Goal: Use online tool/utility: Utilize a website feature to perform a specific function

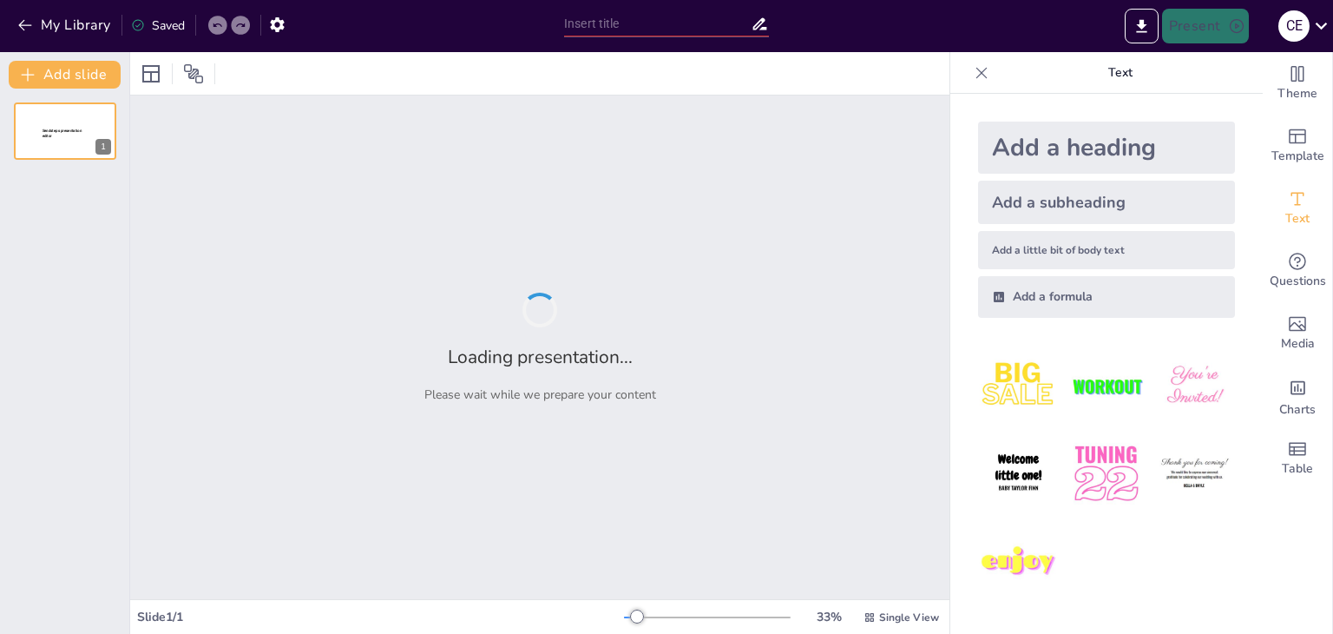
type input "plan de seguridad para personal"
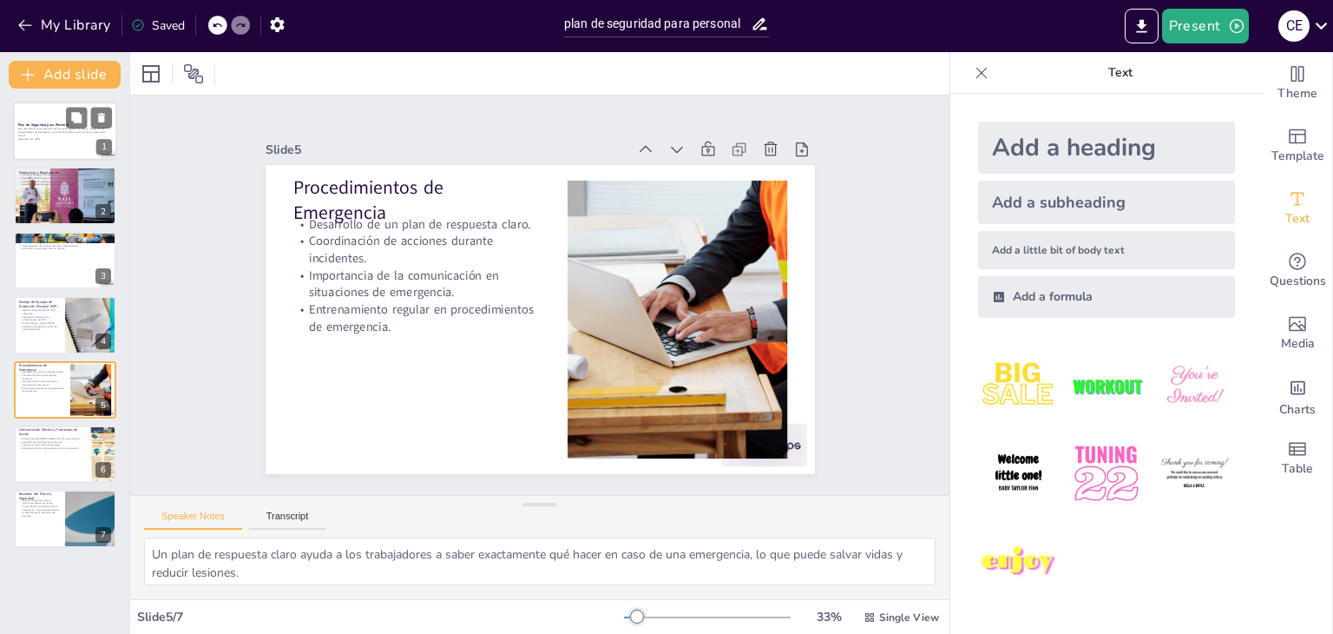
type textarea "Tener canales claros permite que los trabajadores se sientan seguros al reporta…"
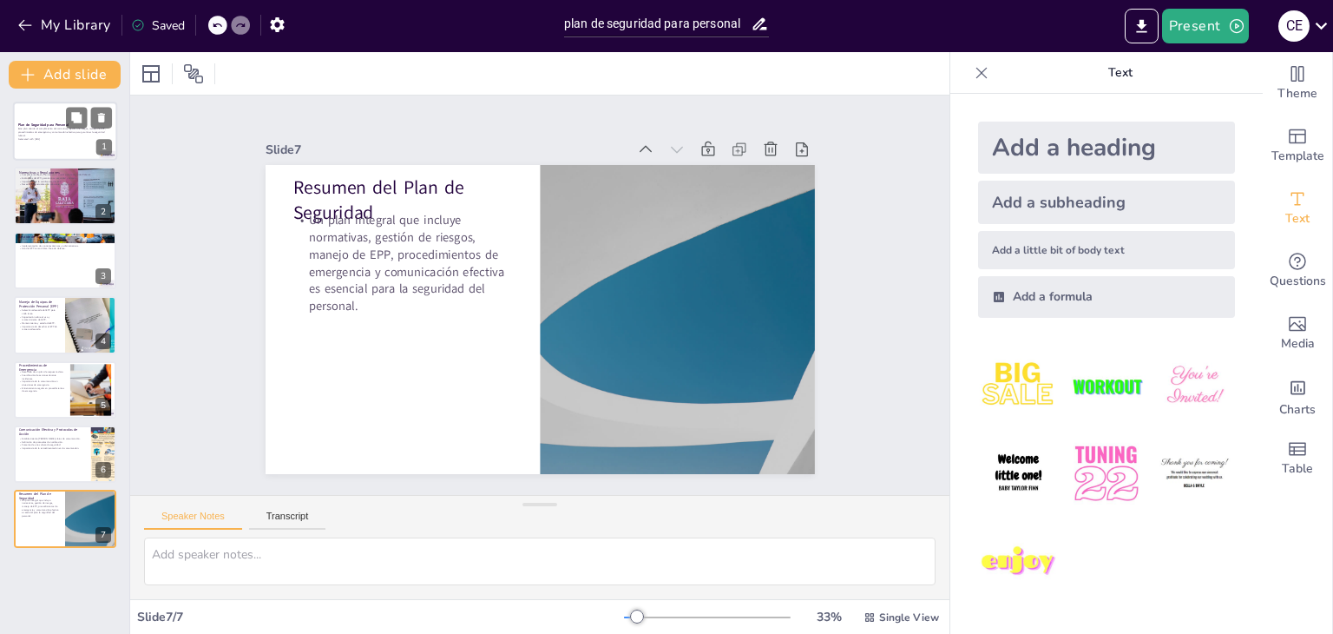
click at [55, 157] on div at bounding box center [65, 131] width 104 height 59
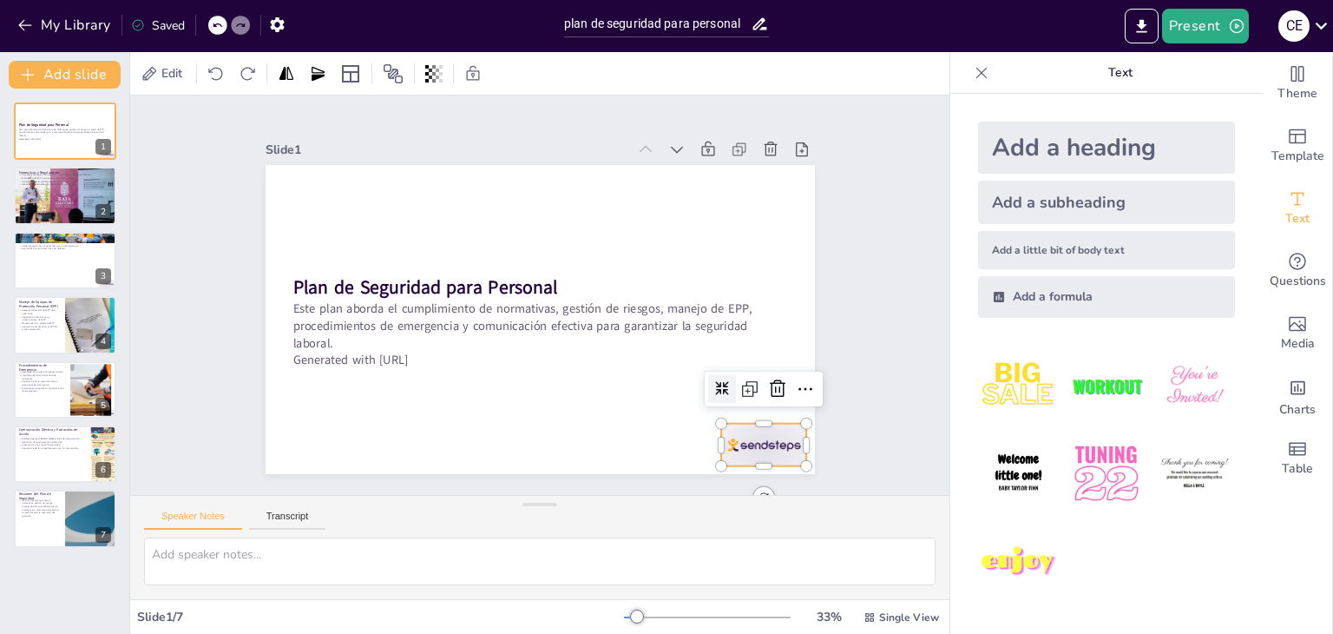
click at [318, 348] on div at bounding box center [270, 305] width 95 height 85
click at [516, 56] on icon at bounding box center [502, 42] width 29 height 29
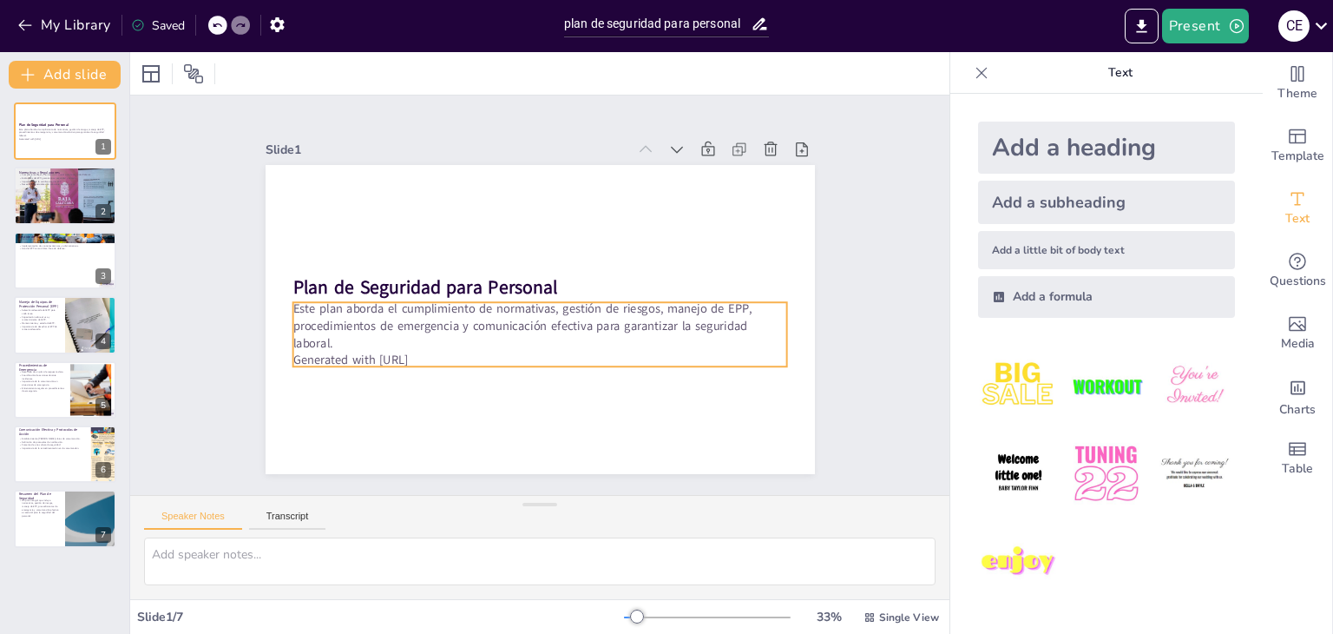
click at [436, 353] on p "Generated with [URL]" at bounding box center [507, 351] width 437 height 262
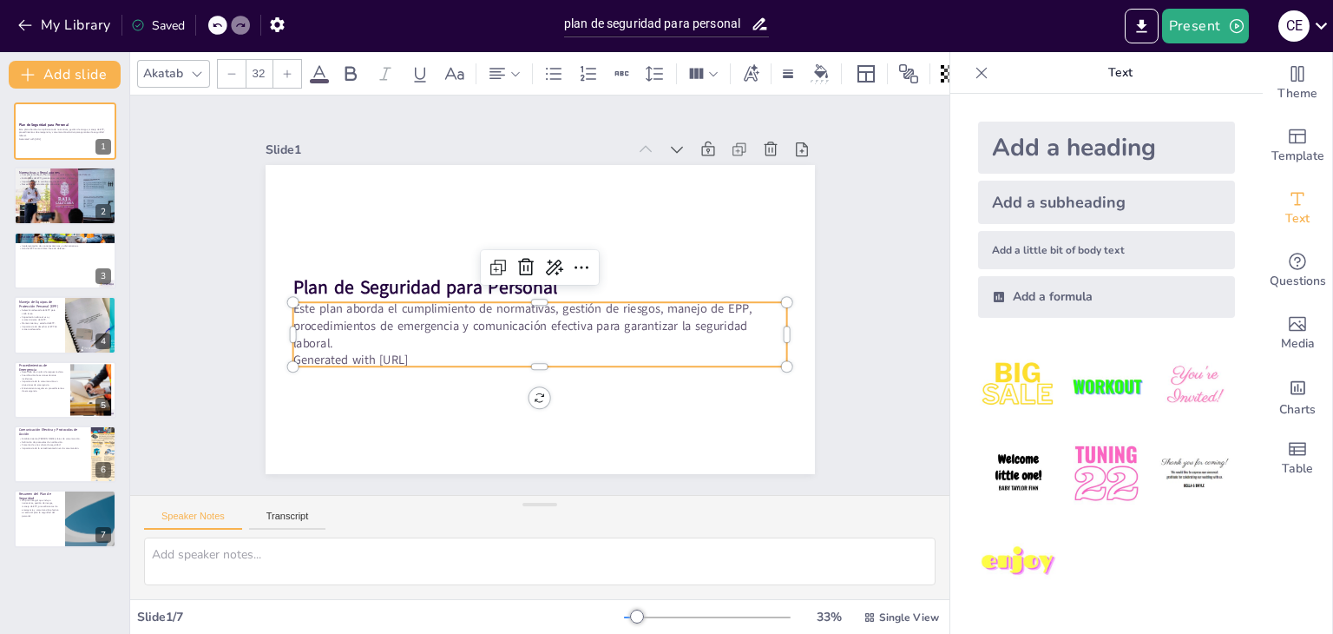
click at [543, 351] on p "Generated with [URL]" at bounding box center [603, 281] width 120 height 487
click at [595, 345] on p "Generated with [URL]" at bounding box center [603, 295] width 17 height 495
click at [429, 343] on p "Este plan aborda el cumplimiento de normativas, gestión de riesgos, manejo de E…" at bounding box center [530, 323] width 486 height 201
click at [387, 320] on p "Este plan aborda el cumplimiento de normativas, gestión de riesgos, manejo de E…" at bounding box center [545, 270] width 494 height 153
click at [387, 295] on p "Este plan aborda el cumplimiento de normativas, gestión de riesgos, manejo de E…" at bounding box center [539, 269] width 495 height 52
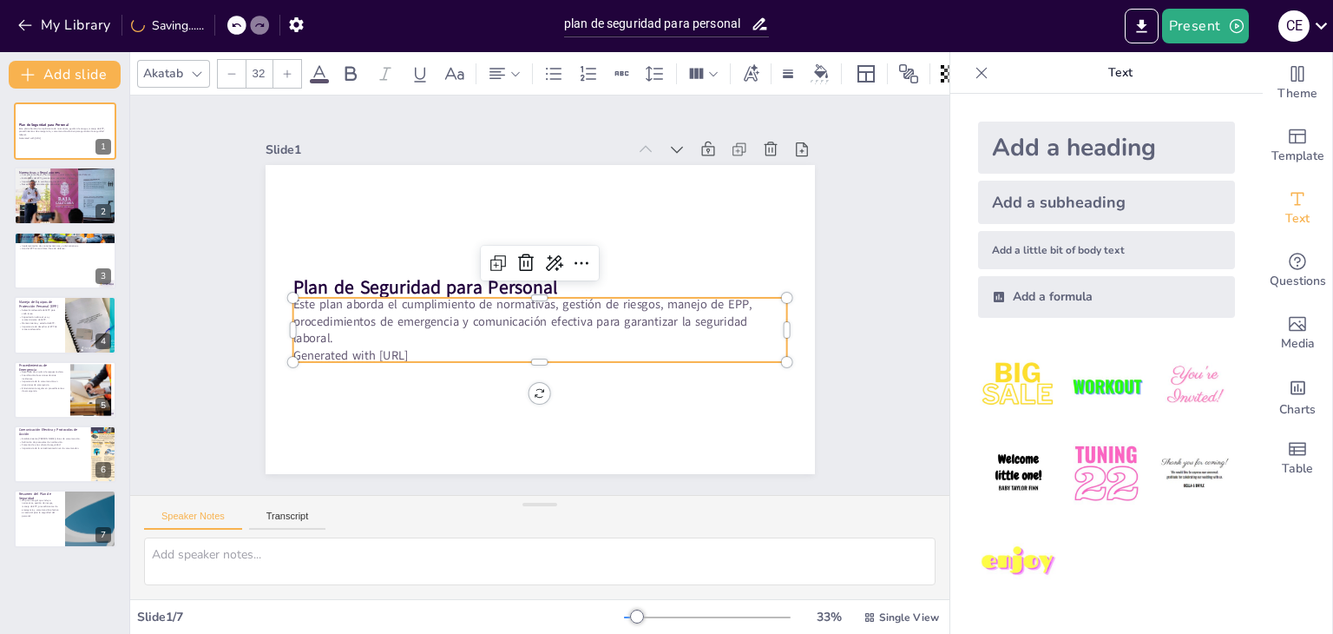
click at [337, 329] on p "Este plan aborda el cumplimiento de normativas, gestión de riesgos, manejo de E…" at bounding box center [532, 319] width 486 height 201
click at [329, 328] on p "Este plan aborda el cumplimiento de normativas, gestión de riesgos, manejo de E…" at bounding box center [532, 319] width 486 height 201
click at [329, 328] on p "Este plan aborda el cumplimiento de normativas, gestión de riesgos, manejo de E…" at bounding box center [525, 274] width 430 height 332
click at [332, 326] on p "Este plan aborda el cumplimiento de normativas, gestión de riesgos, manejo de E…" at bounding box center [532, 269] width 486 height 201
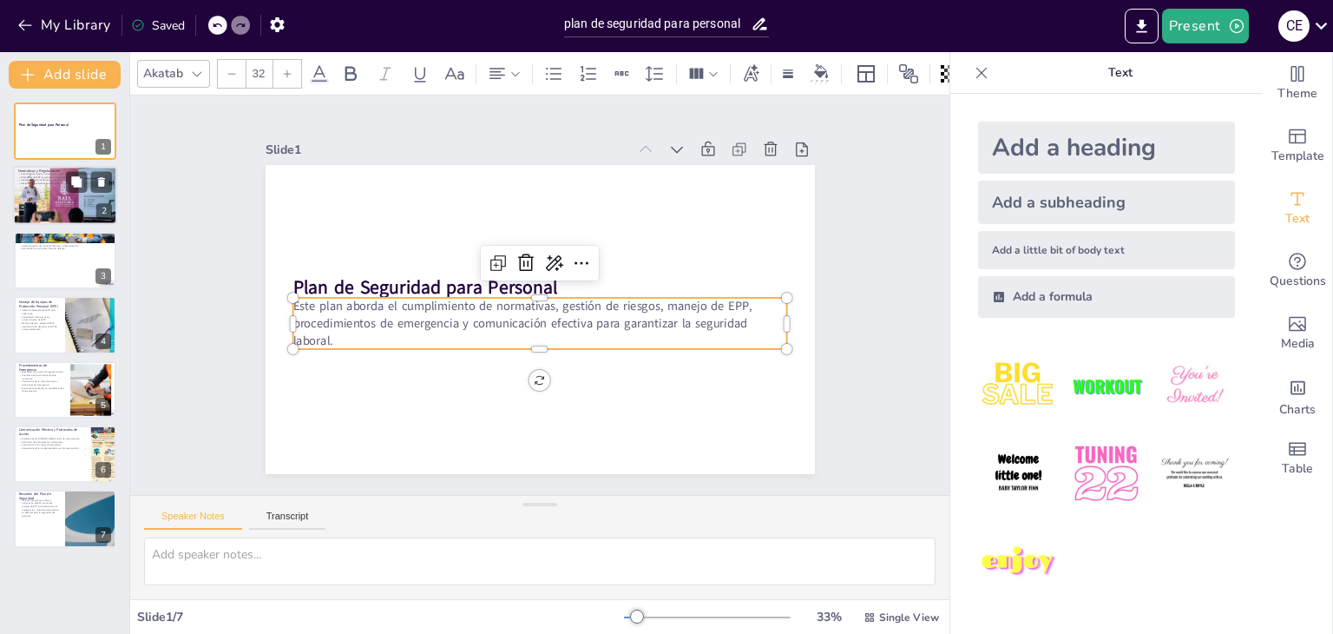
click at [55, 209] on div at bounding box center [65, 195] width 104 height 69
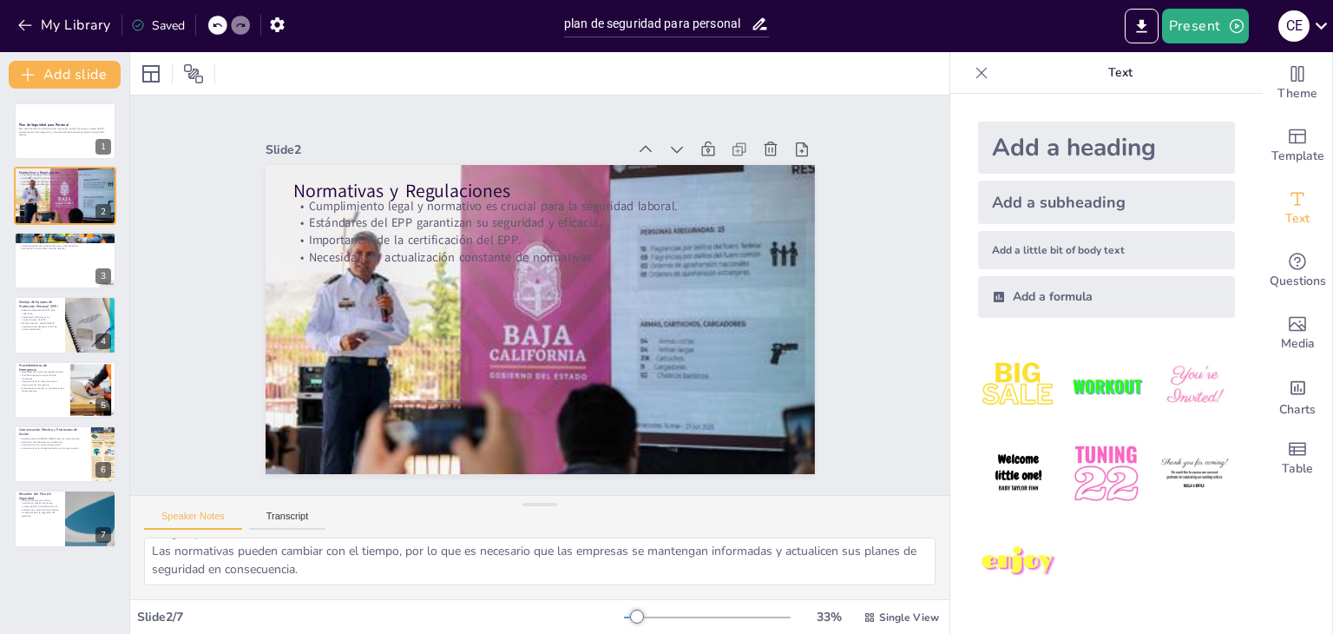
scroll to position [26, 0]
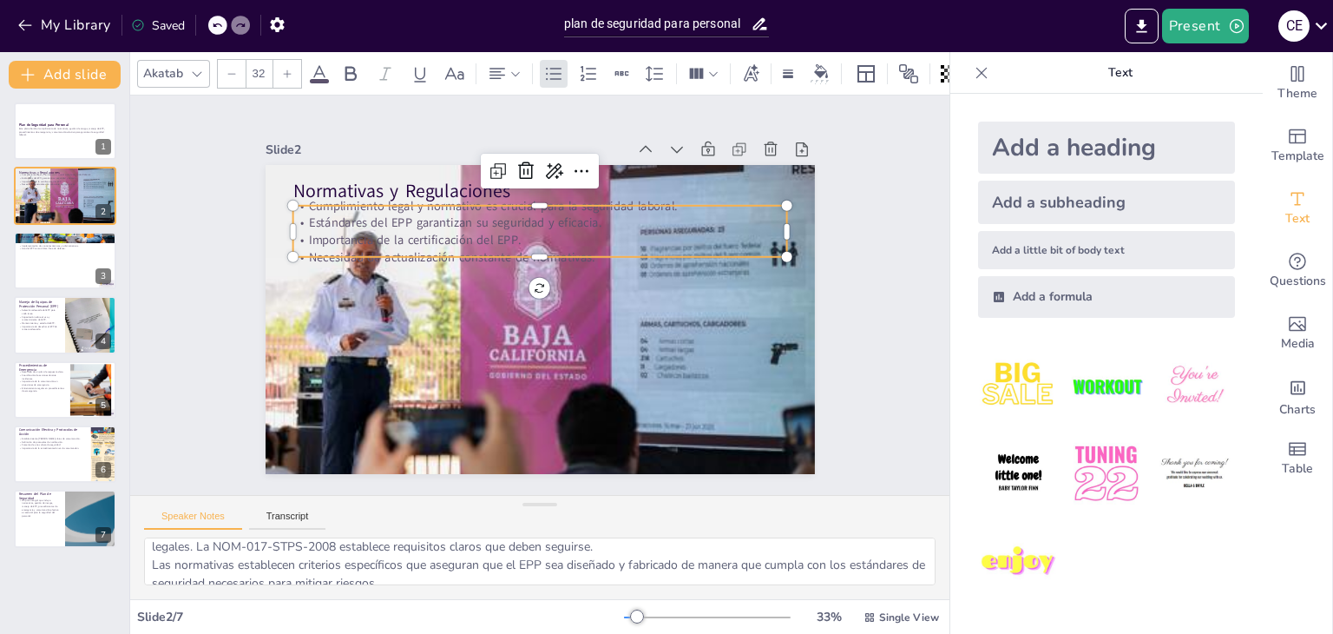
click at [433, 215] on p "Estándares del EPP garantizan su seguridad y eficacia." at bounding box center [467, 303] width 69 height 494
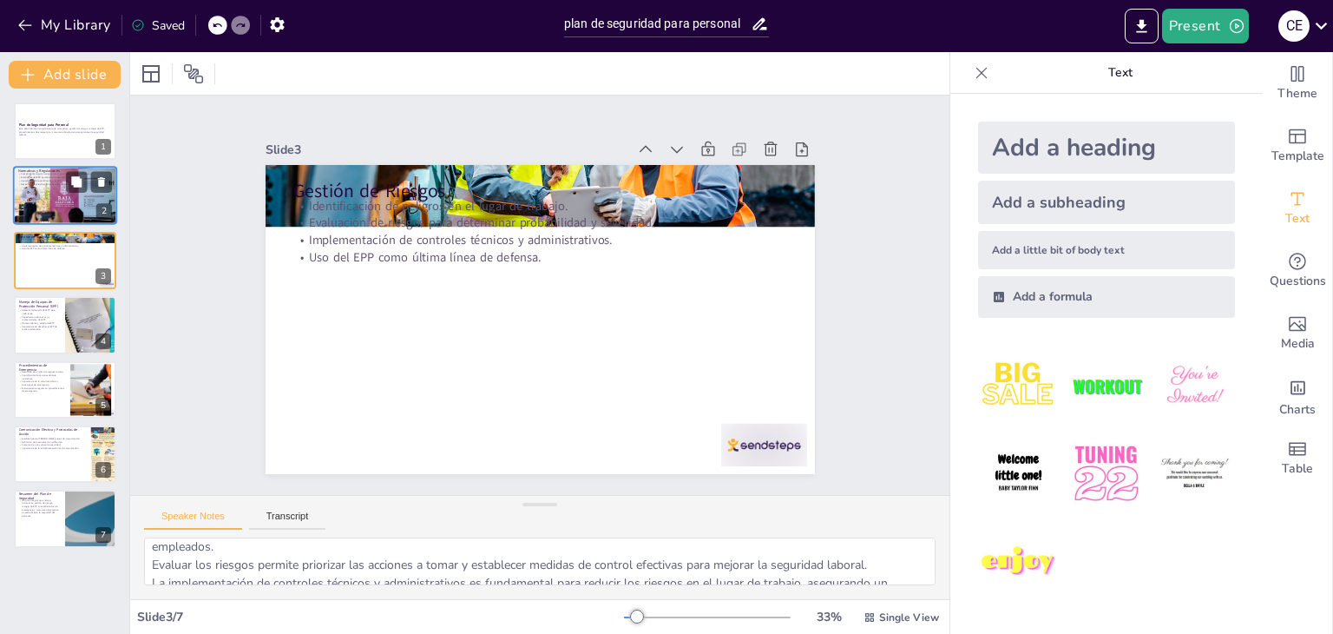
click at [65, 188] on div at bounding box center [65, 195] width 104 height 69
type textarea "Asegurar que el plan de seguridad cumpla con las normativas vigentes es fundame…"
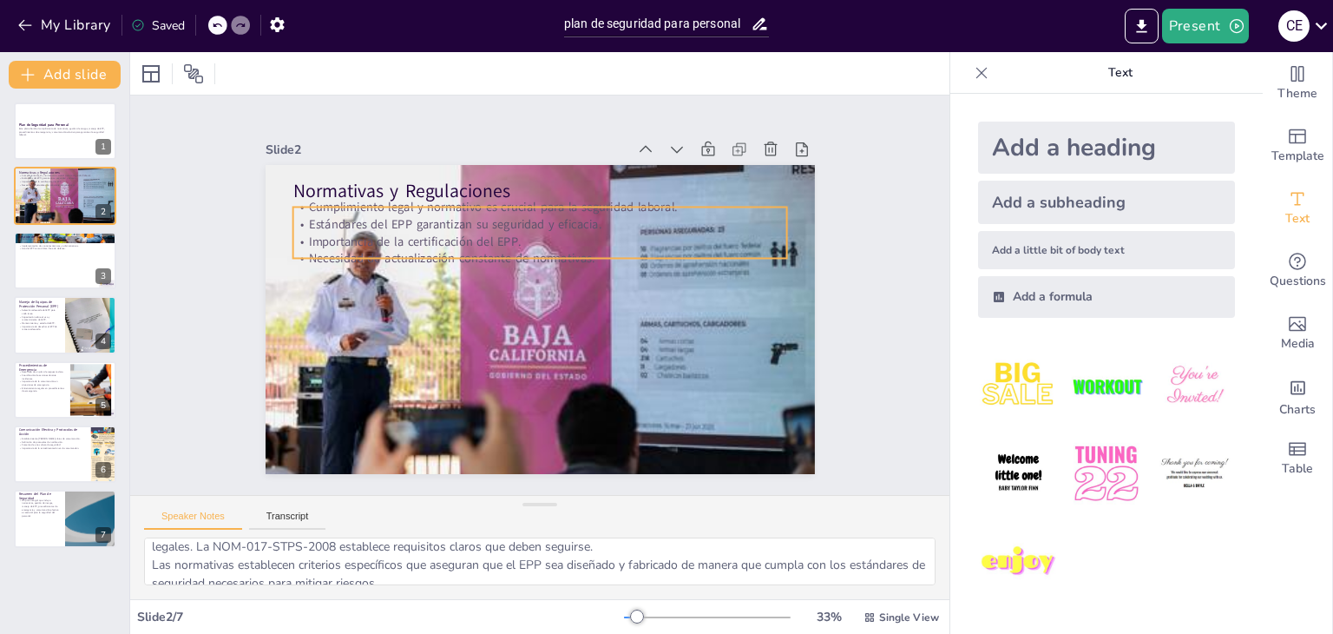
click at [485, 205] on p "Cumplimiento legal y normativo es crucial para la seguridad laboral." at bounding box center [616, 339] width 262 height 437
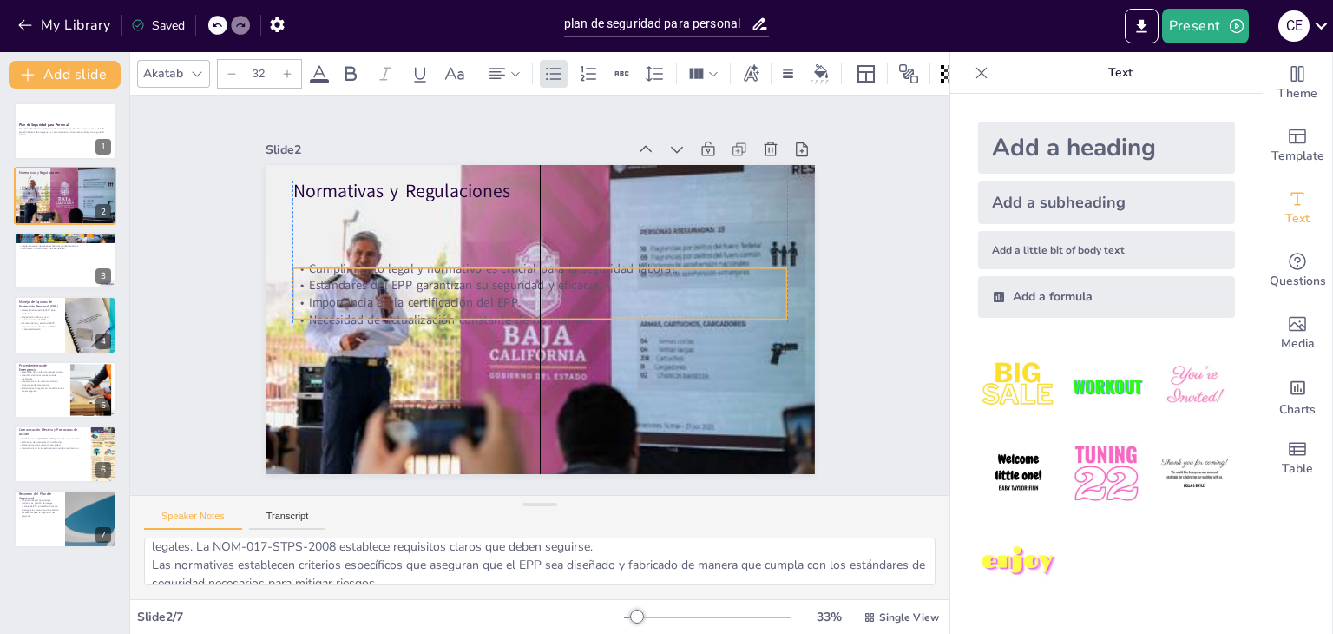
drag, startPoint x: 361, startPoint y: 205, endPoint x: 354, endPoint y: 269, distance: 64.6
click at [354, 269] on div "Cumplimiento legal y normativo es crucial para la seguridad laboral. Estándares…" at bounding box center [540, 296] width 440 height 346
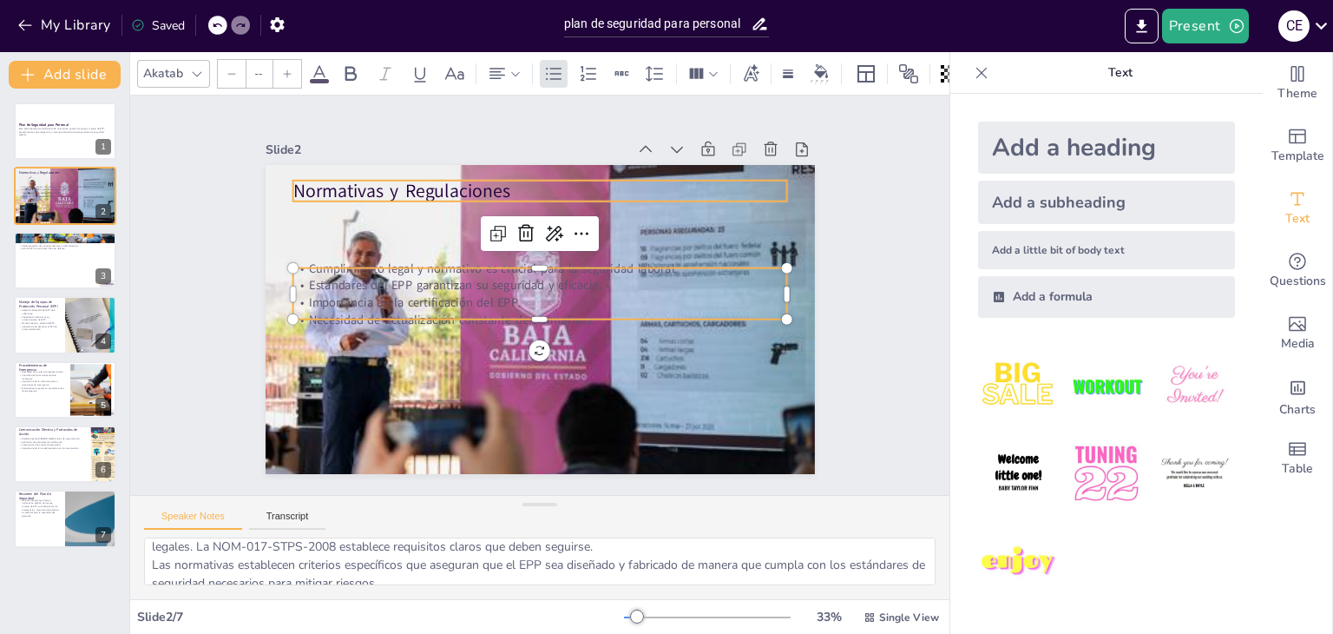
type input "48"
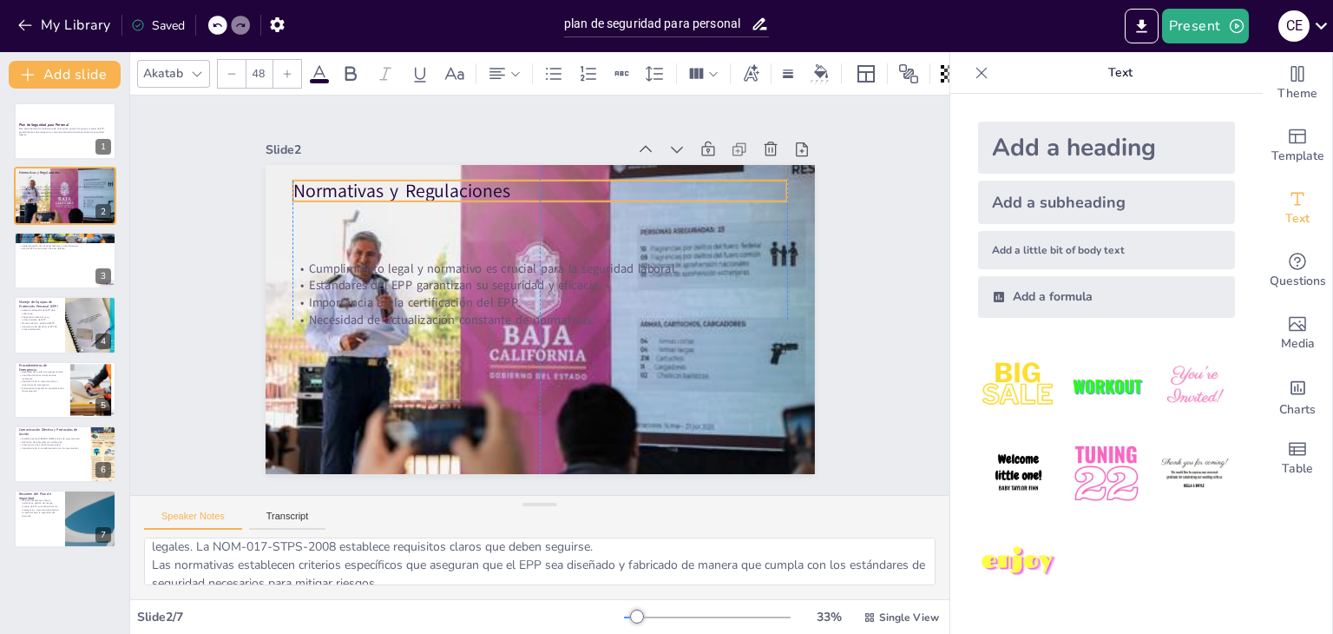
click at [469, 193] on p "Normativas y Regulaciones" at bounding box center [625, 233] width 312 height 415
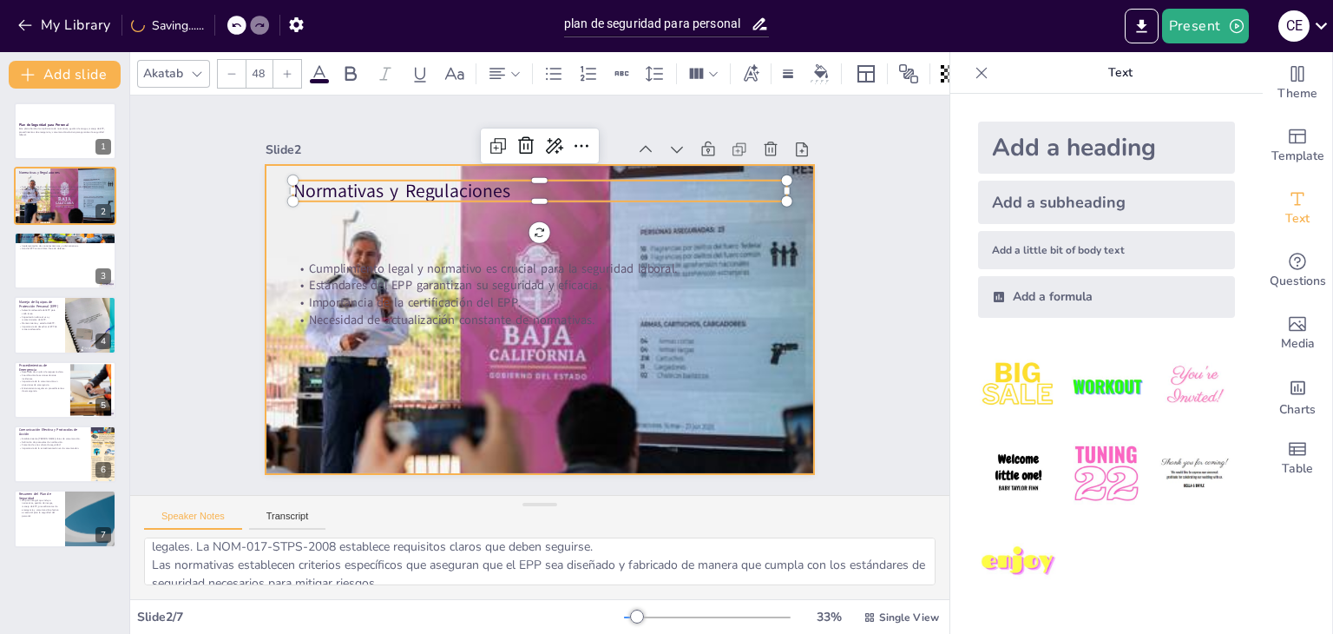
click at [688, 369] on div at bounding box center [551, 274] width 659 height 592
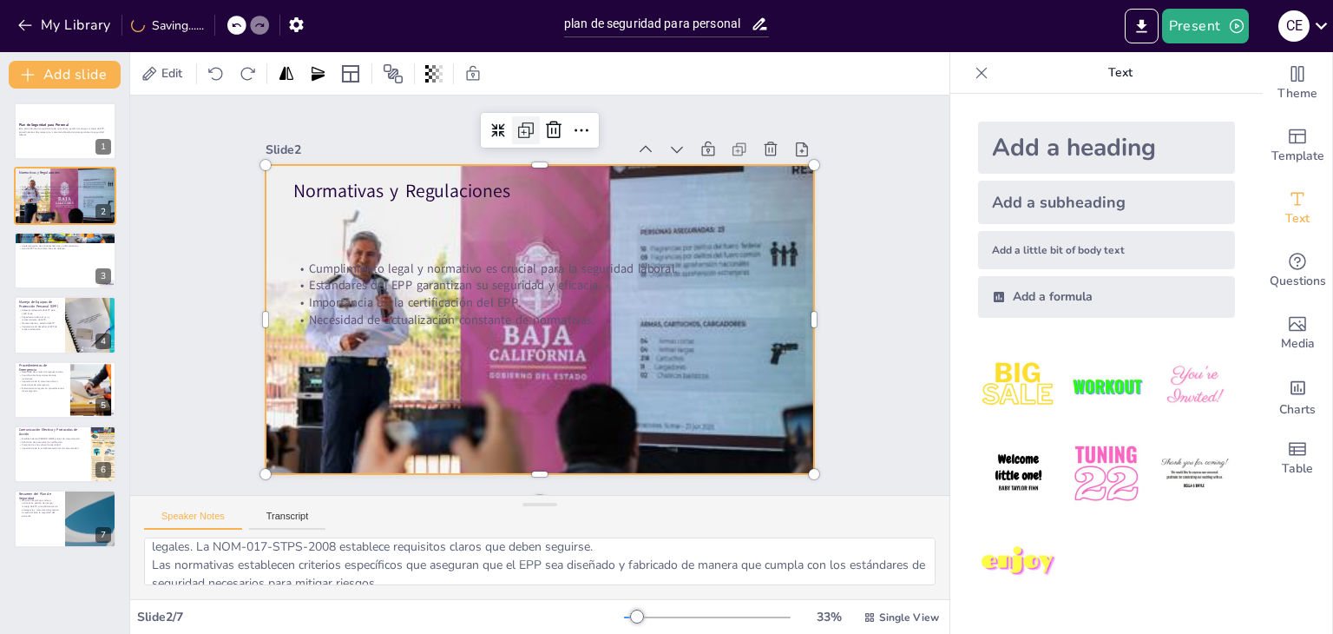
click at [575, 441] on icon at bounding box center [587, 453] width 24 height 24
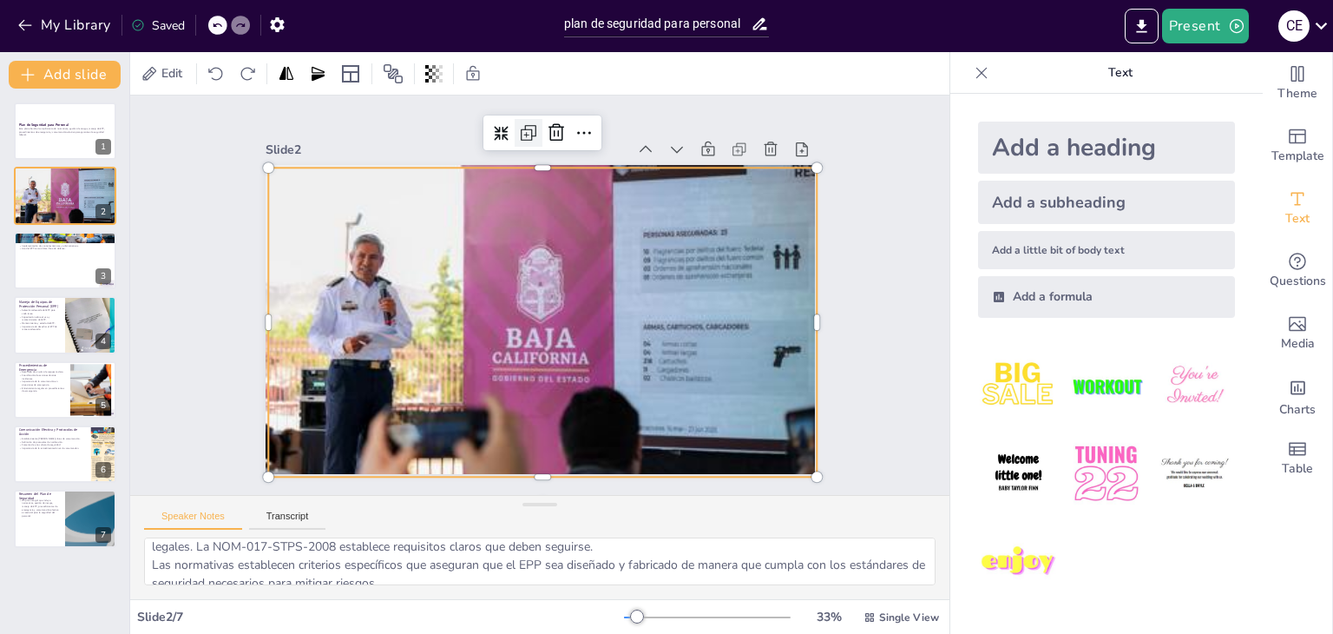
click at [678, 221] on icon at bounding box center [691, 234] width 26 height 26
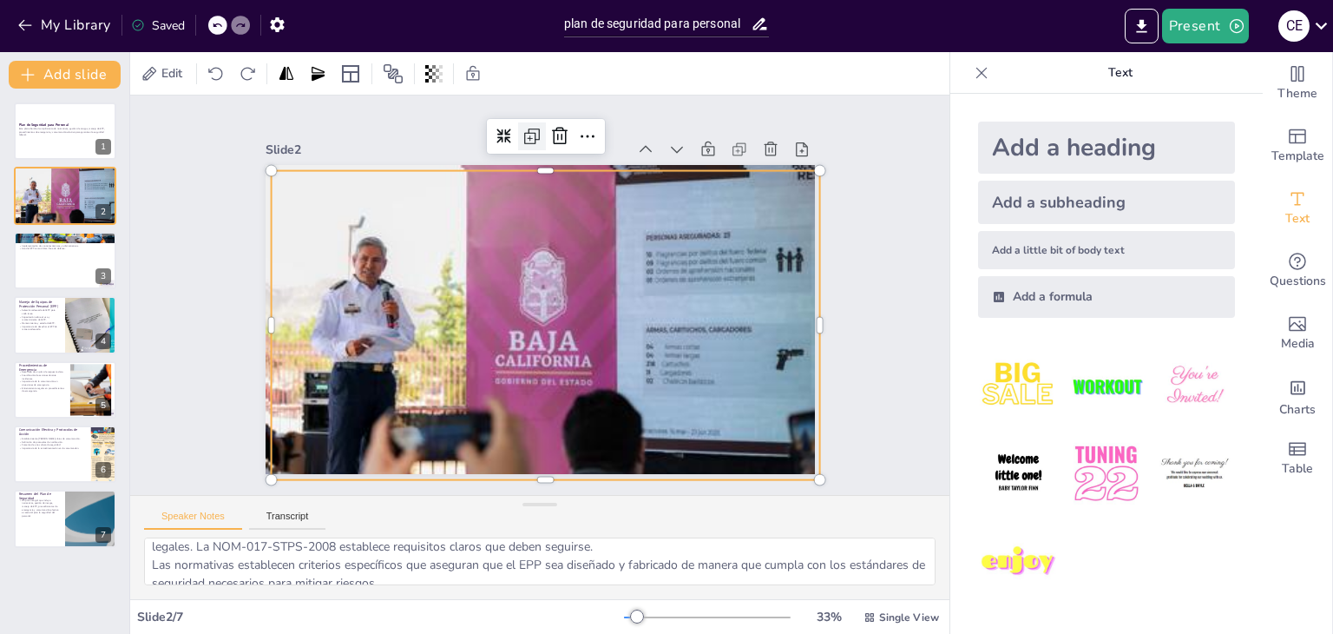
click at [522, 128] on icon at bounding box center [532, 136] width 21 height 21
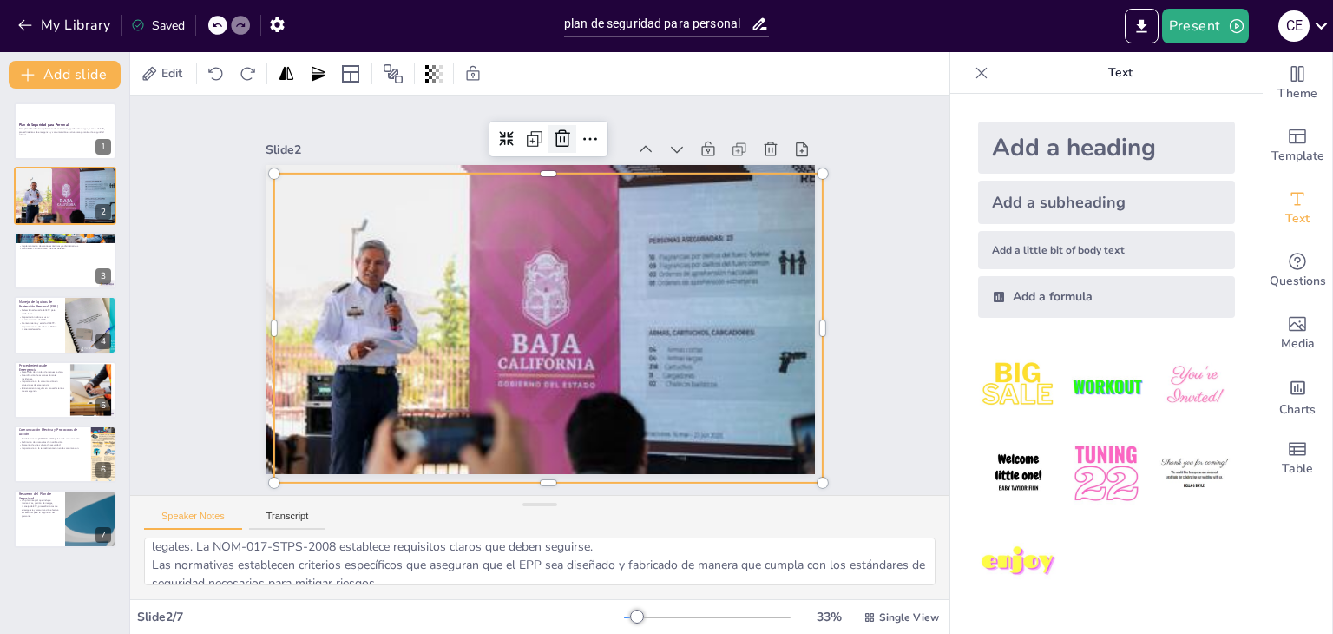
click at [397, 245] on icon at bounding box center [386, 256] width 23 height 23
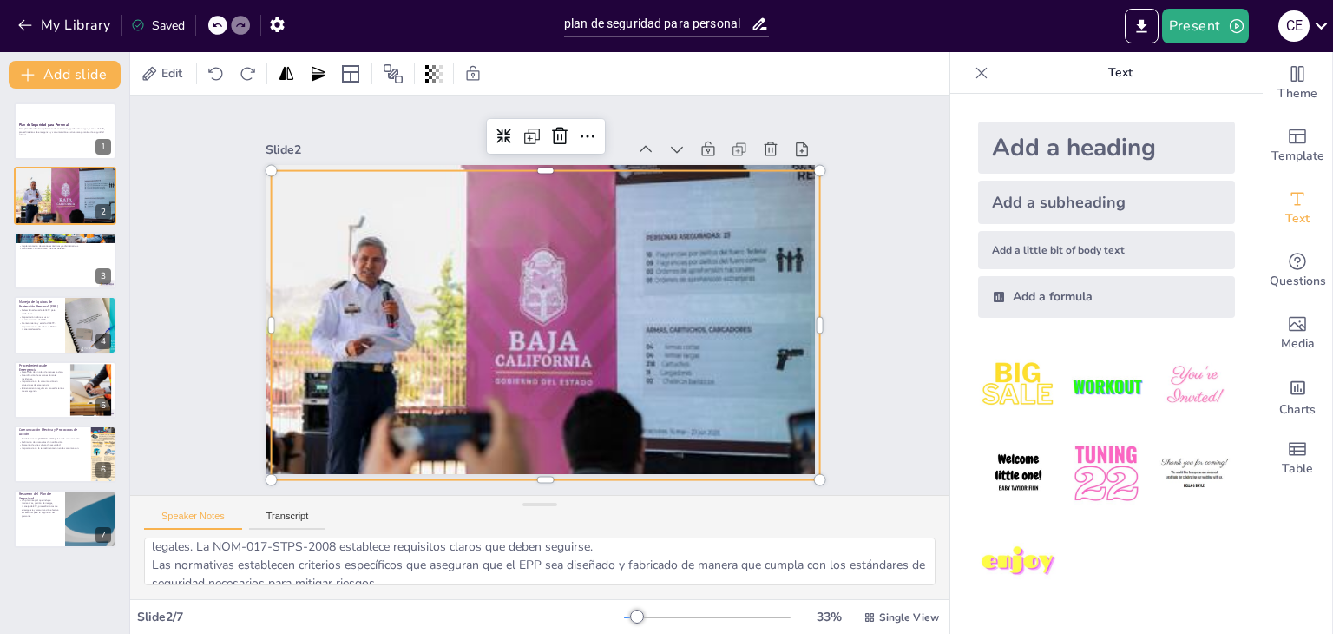
click at [486, 218] on div at bounding box center [510, 288] width 558 height 651
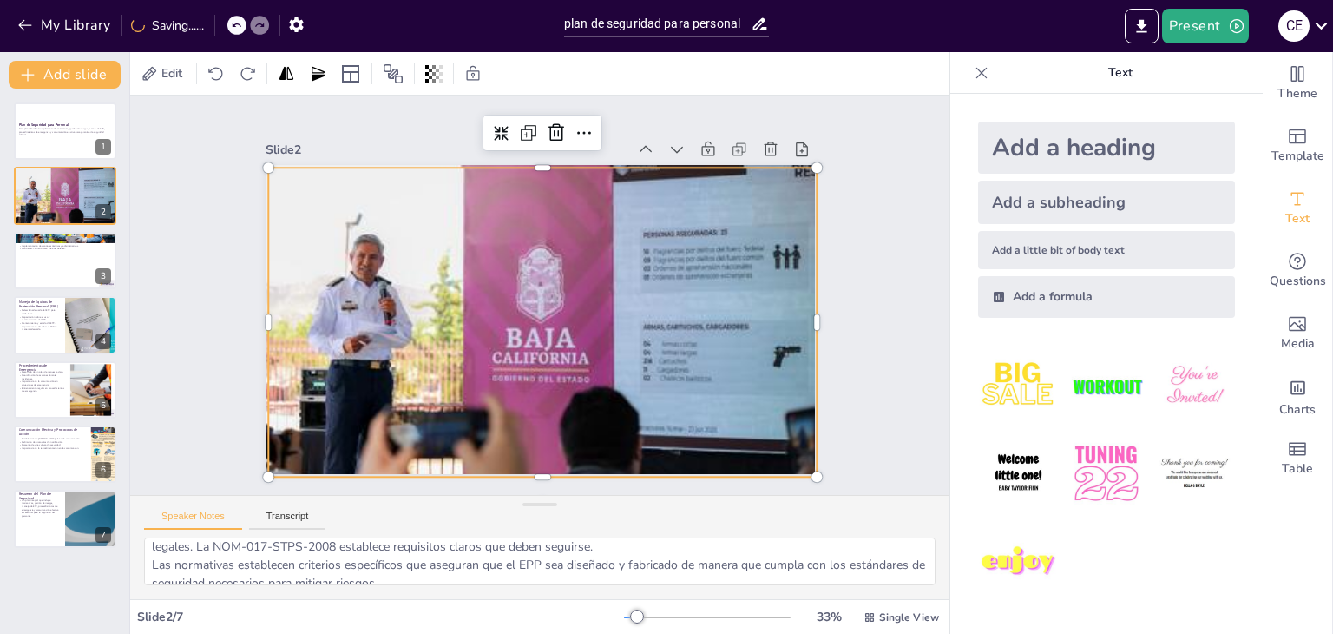
click at [692, 301] on icon at bounding box center [702, 311] width 21 height 21
click at [507, 199] on div at bounding box center [555, 317] width 659 height 592
click at [689, 251] on icon at bounding box center [699, 261] width 21 height 20
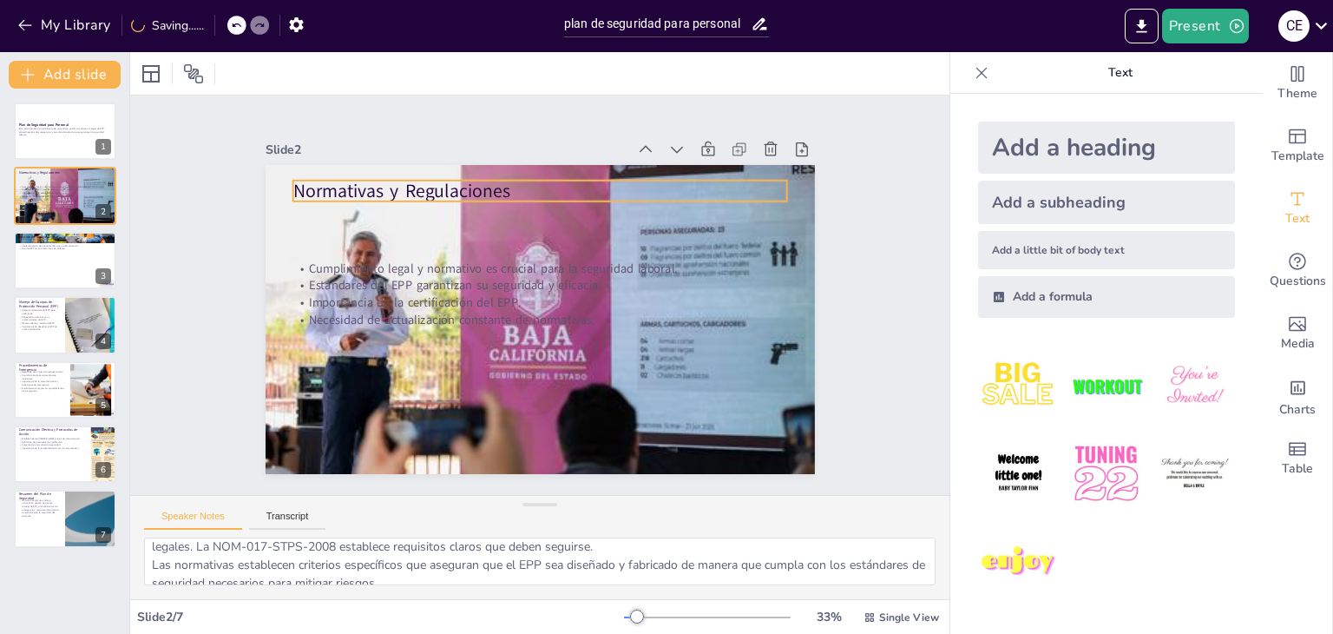
click at [540, 193] on p "Normativas y Regulaciones" at bounding box center [561, 193] width 489 height 128
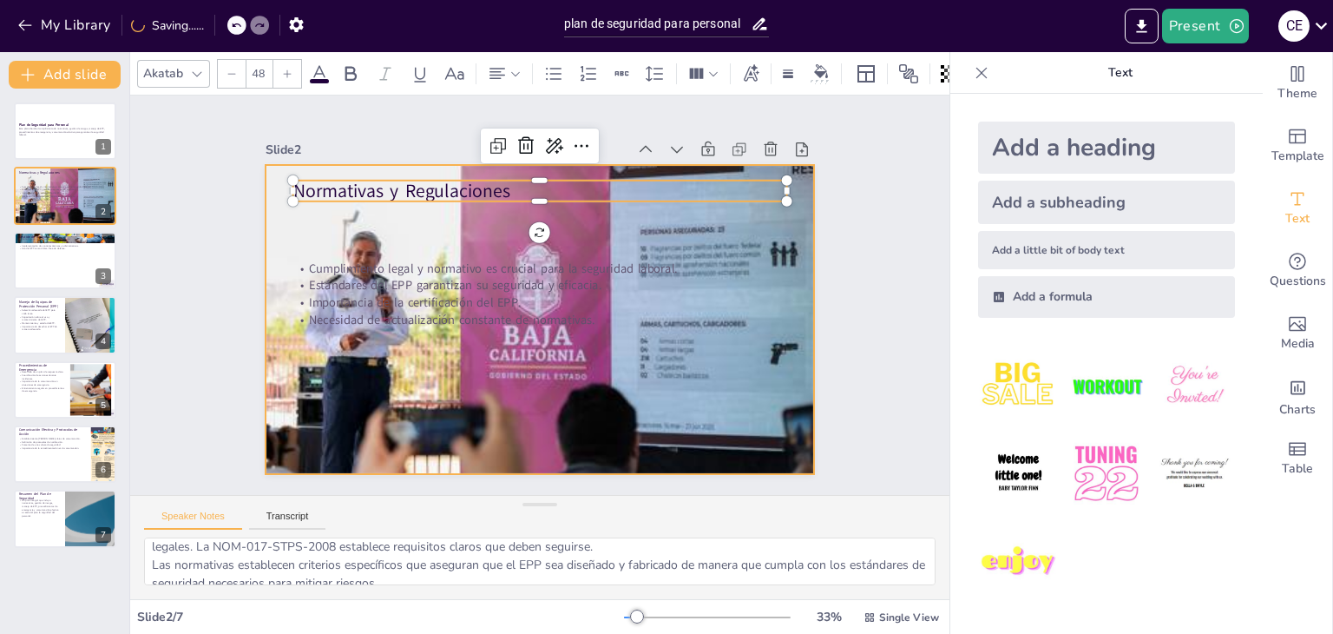
click at [574, 216] on div at bounding box center [521, 278] width 640 height 653
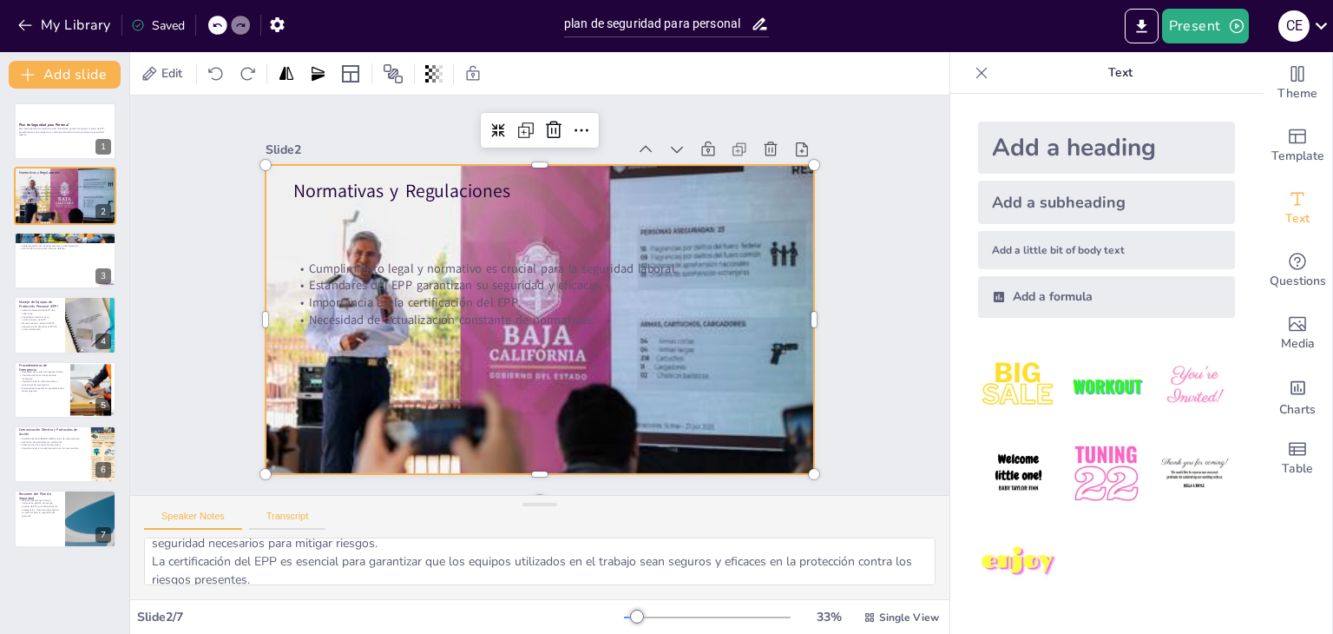
scroll to position [113, 0]
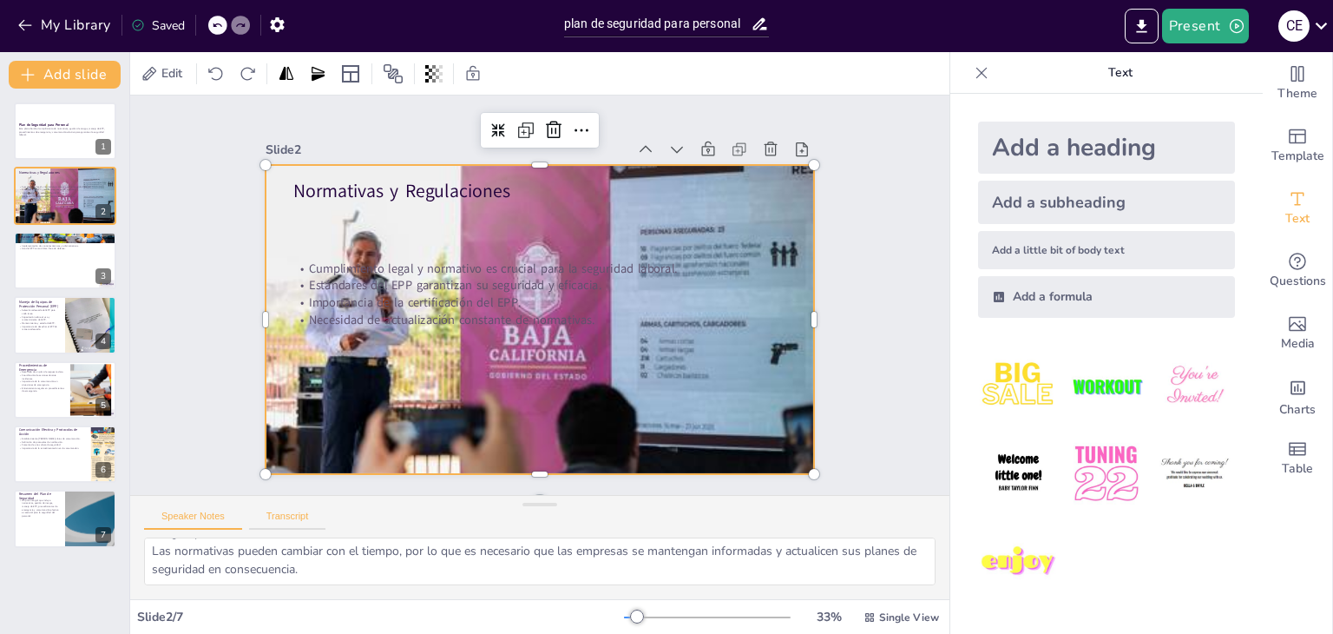
click at [305, 519] on button "Transcript" at bounding box center [287, 519] width 77 height 19
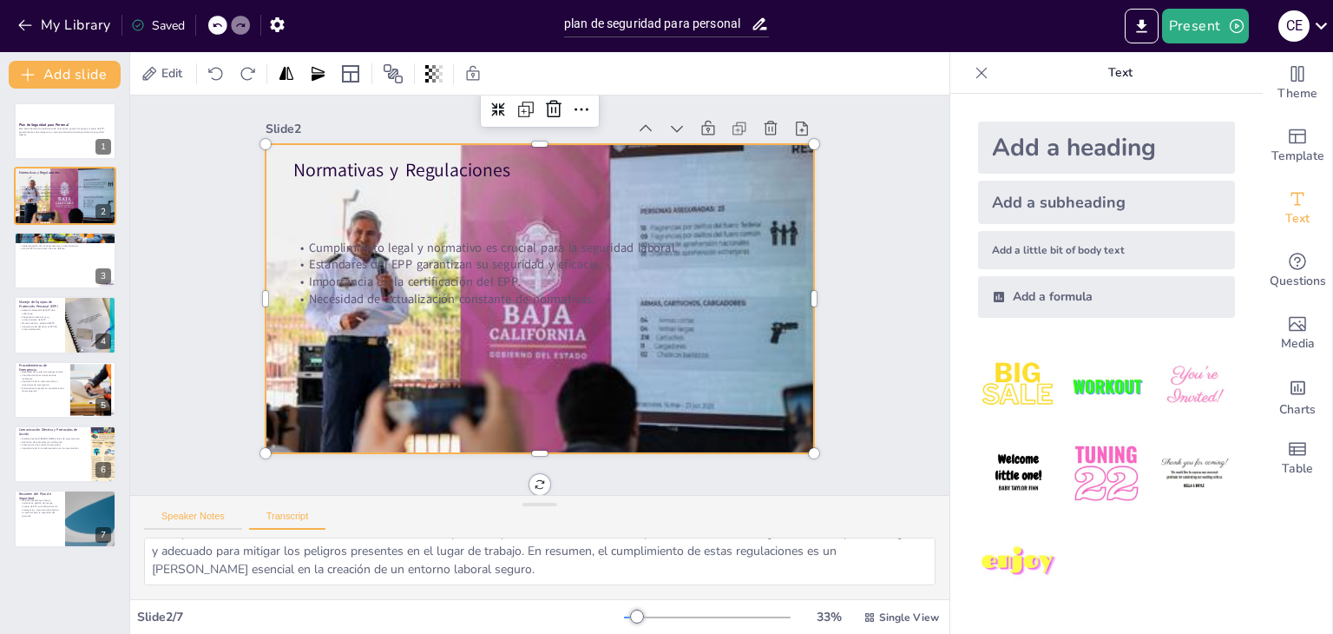
click at [227, 522] on button "Speaker Notes" at bounding box center [193, 519] width 98 height 19
